Goal: Task Accomplishment & Management: Manage account settings

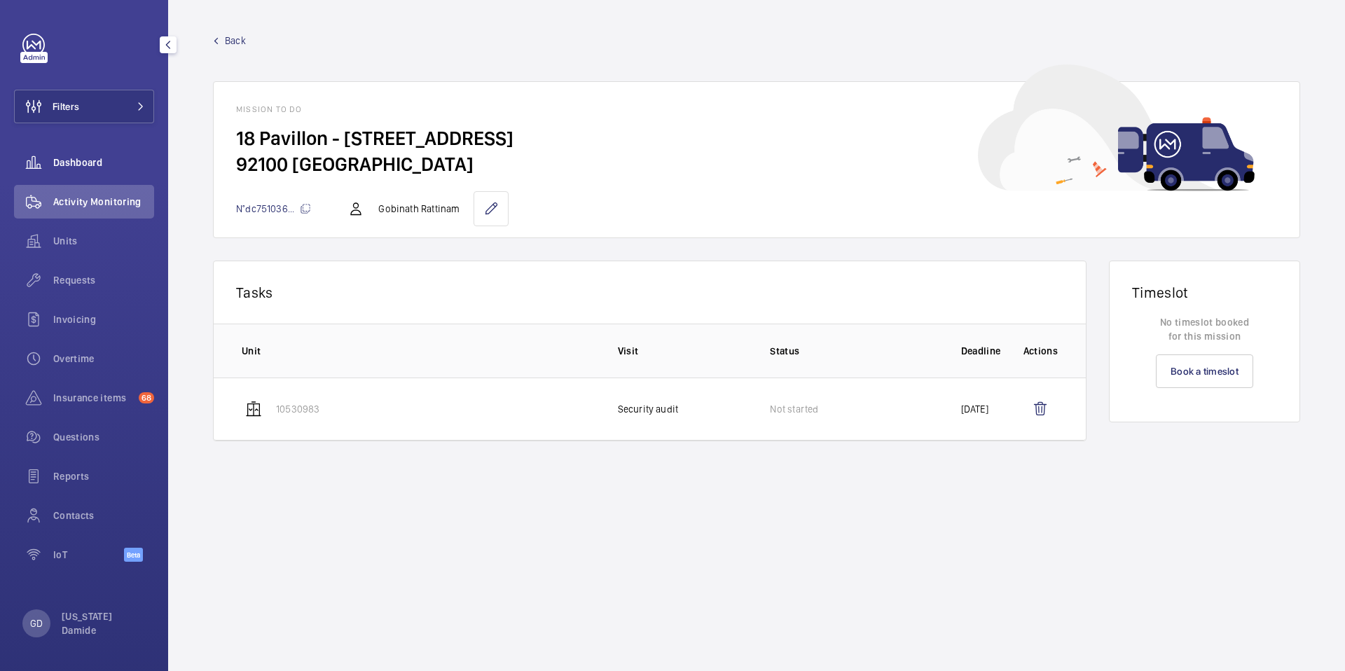
click at [102, 151] on div "Dashboard" at bounding box center [84, 163] width 140 height 34
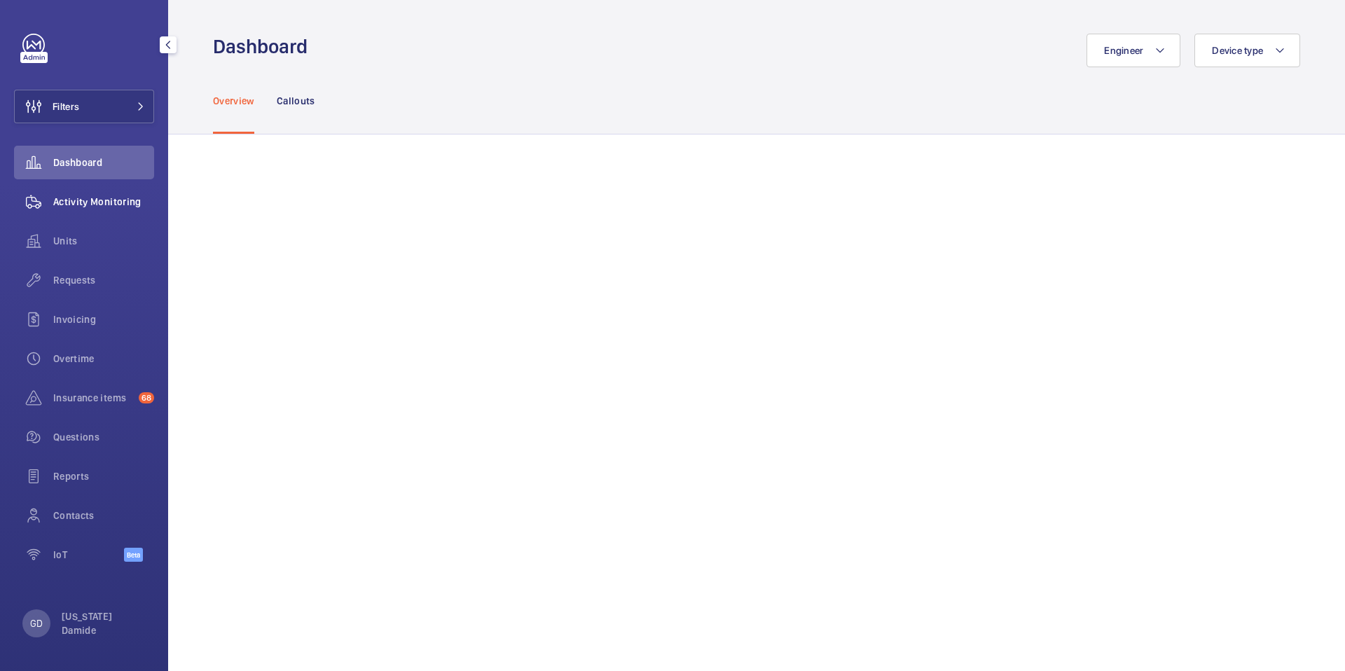
click at [83, 207] on span "Activity Monitoring" at bounding box center [103, 202] width 101 height 14
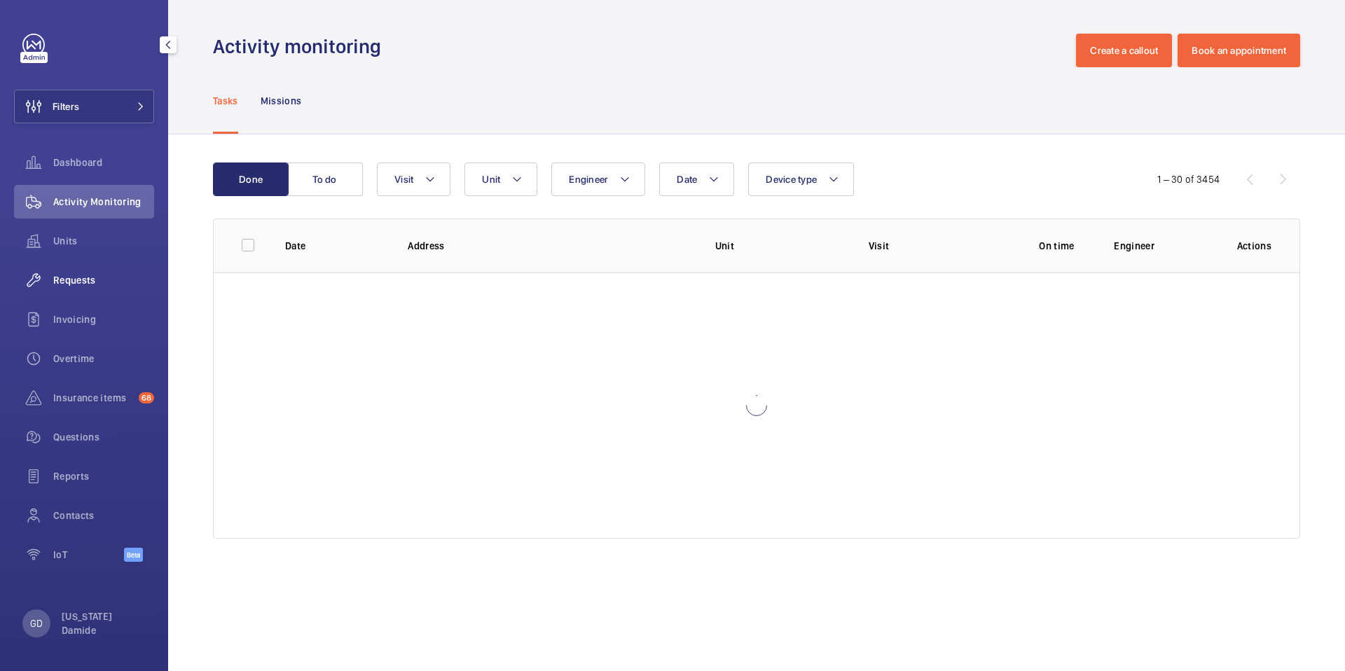
click at [62, 276] on span "Requests" at bounding box center [103, 280] width 101 height 14
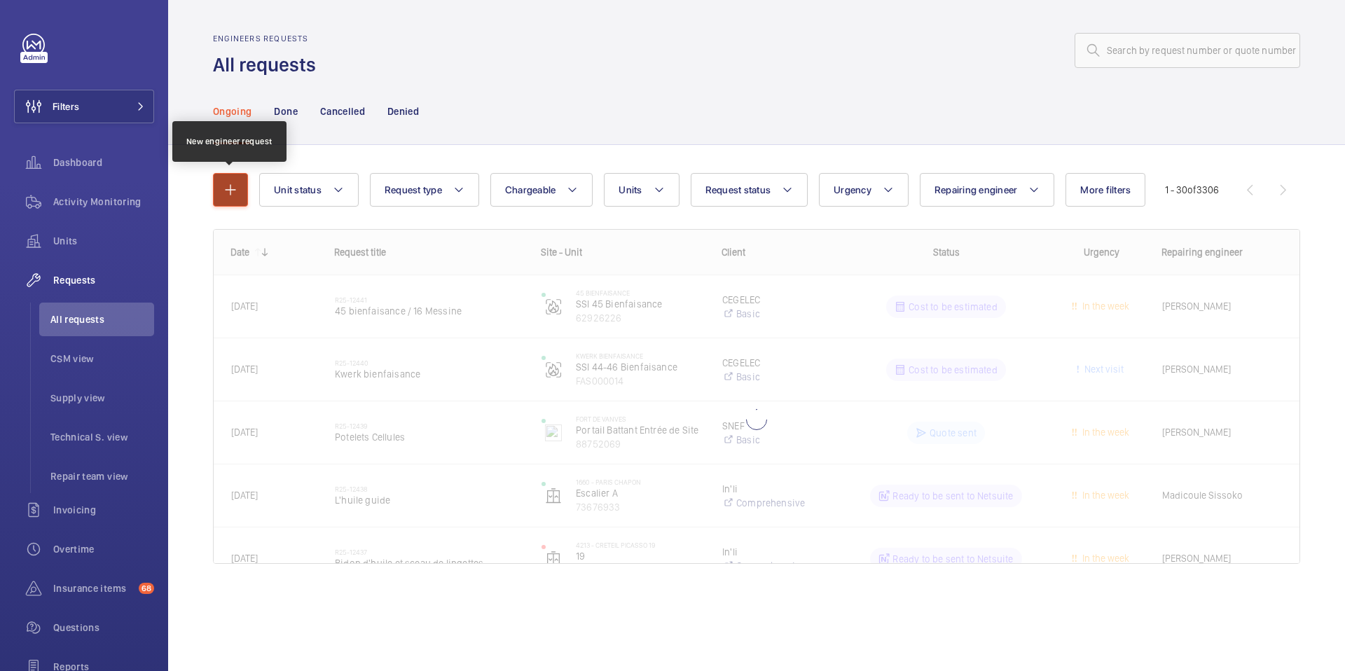
click at [235, 194] on mat-icon "button" at bounding box center [230, 189] width 17 height 17
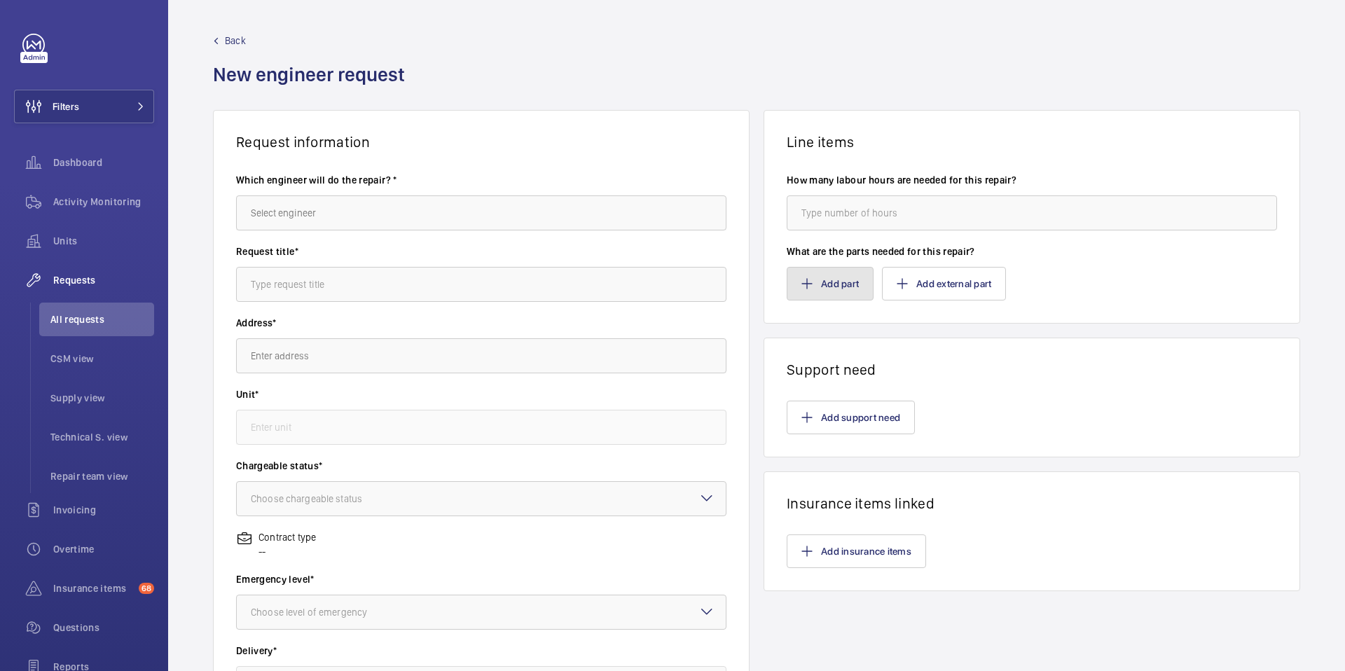
click at [840, 286] on button "Add part" at bounding box center [830, 284] width 87 height 34
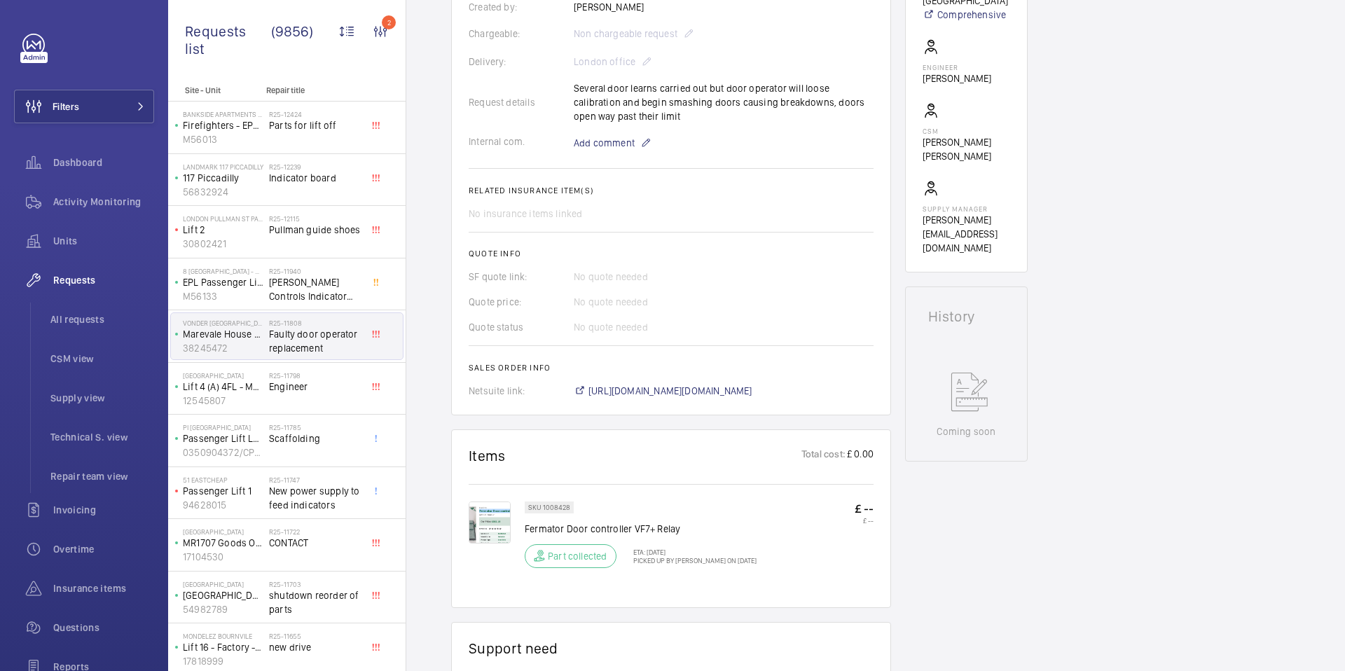
scroll to position [378, 0]
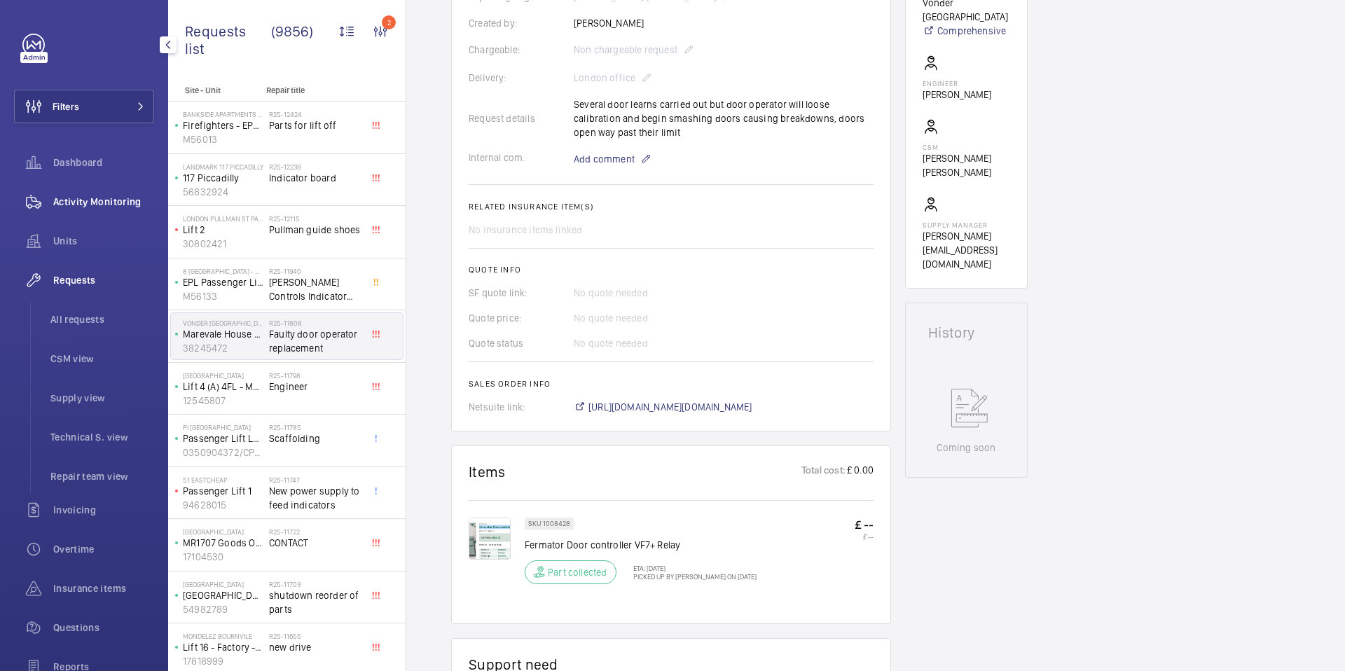
click at [104, 202] on span "Activity Monitoring" at bounding box center [103, 202] width 101 height 14
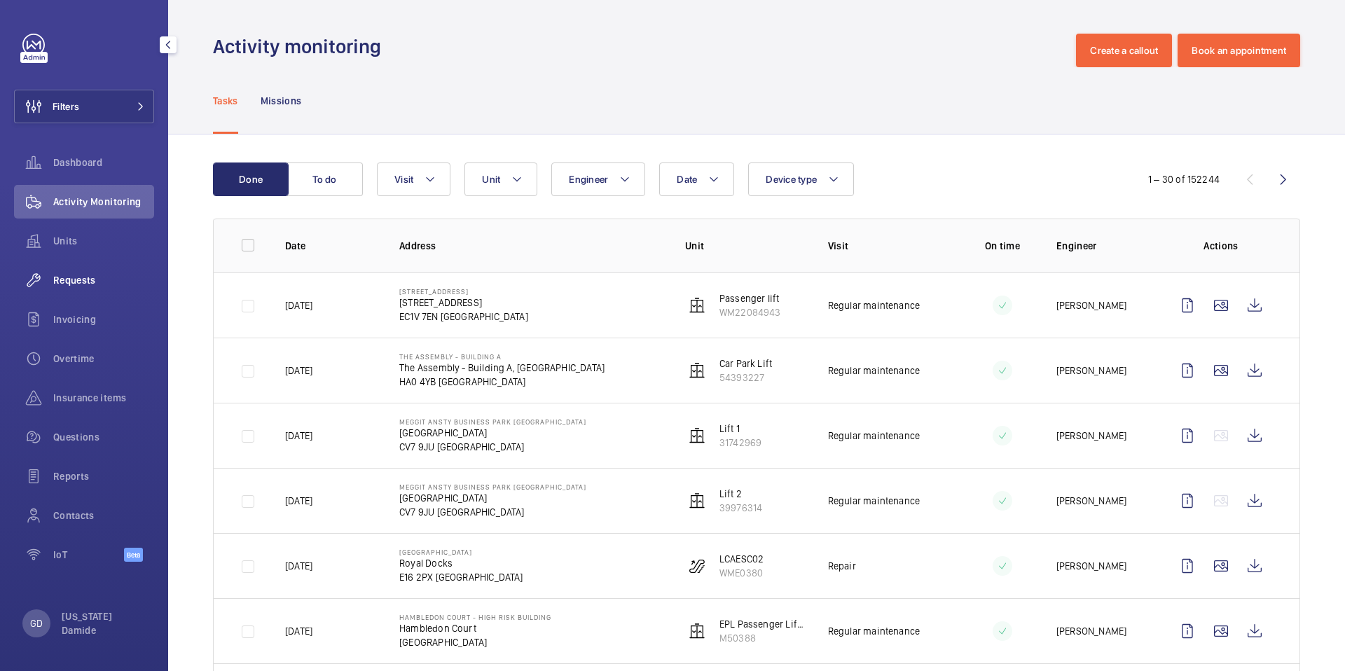
click at [57, 265] on div "Requests" at bounding box center [84, 280] width 140 height 34
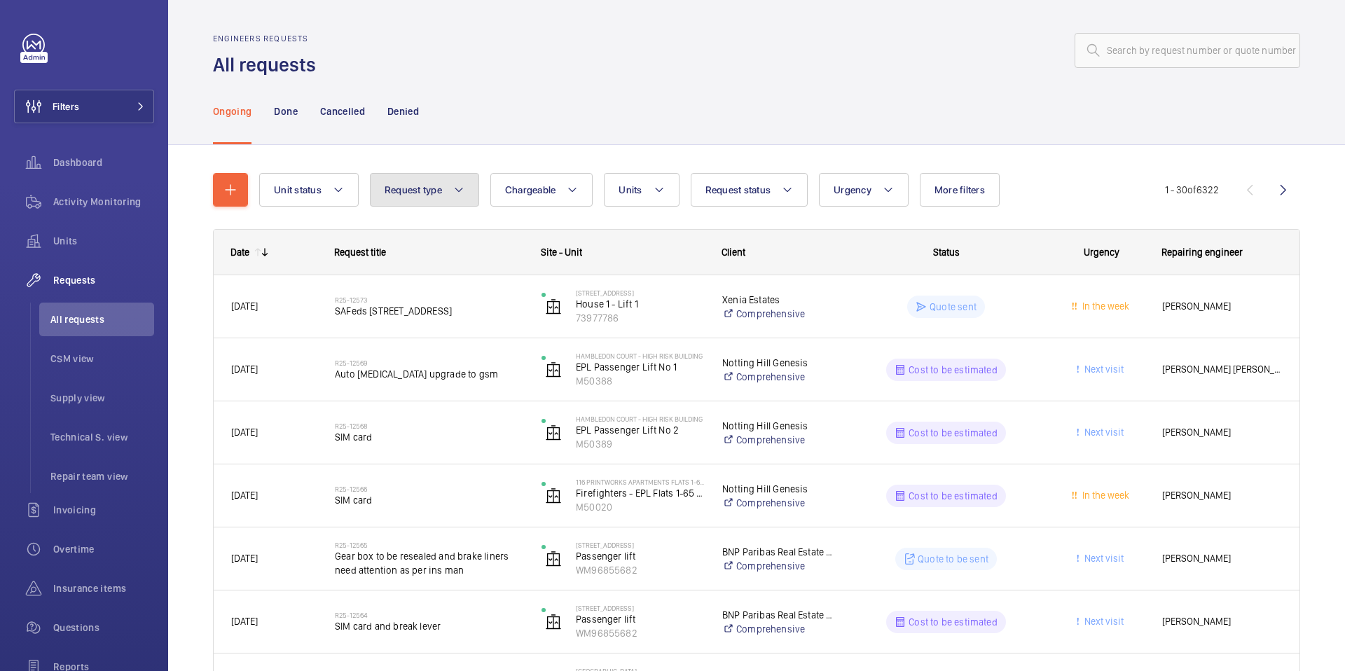
click at [469, 188] on button "Request type" at bounding box center [424, 190] width 109 height 34
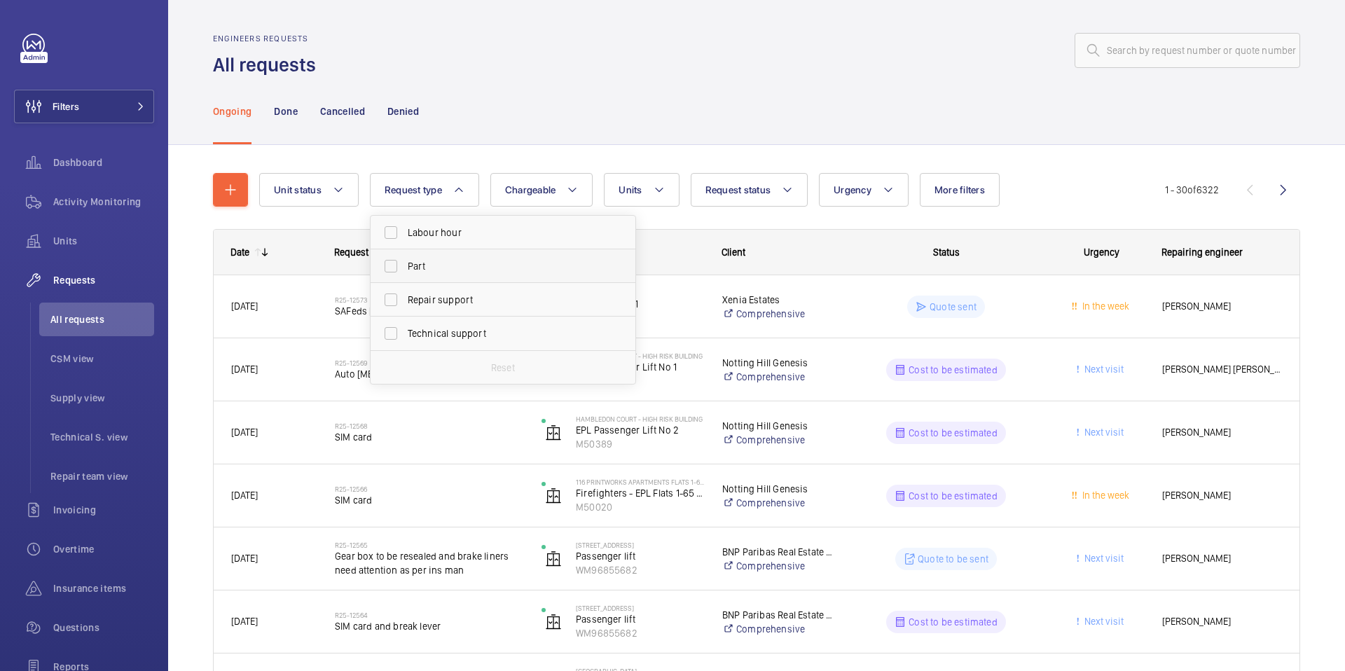
click at [417, 264] on span "Part" at bounding box center [504, 266] width 193 height 14
click at [405, 264] on input "Part" at bounding box center [391, 266] width 28 height 28
checkbox input "true"
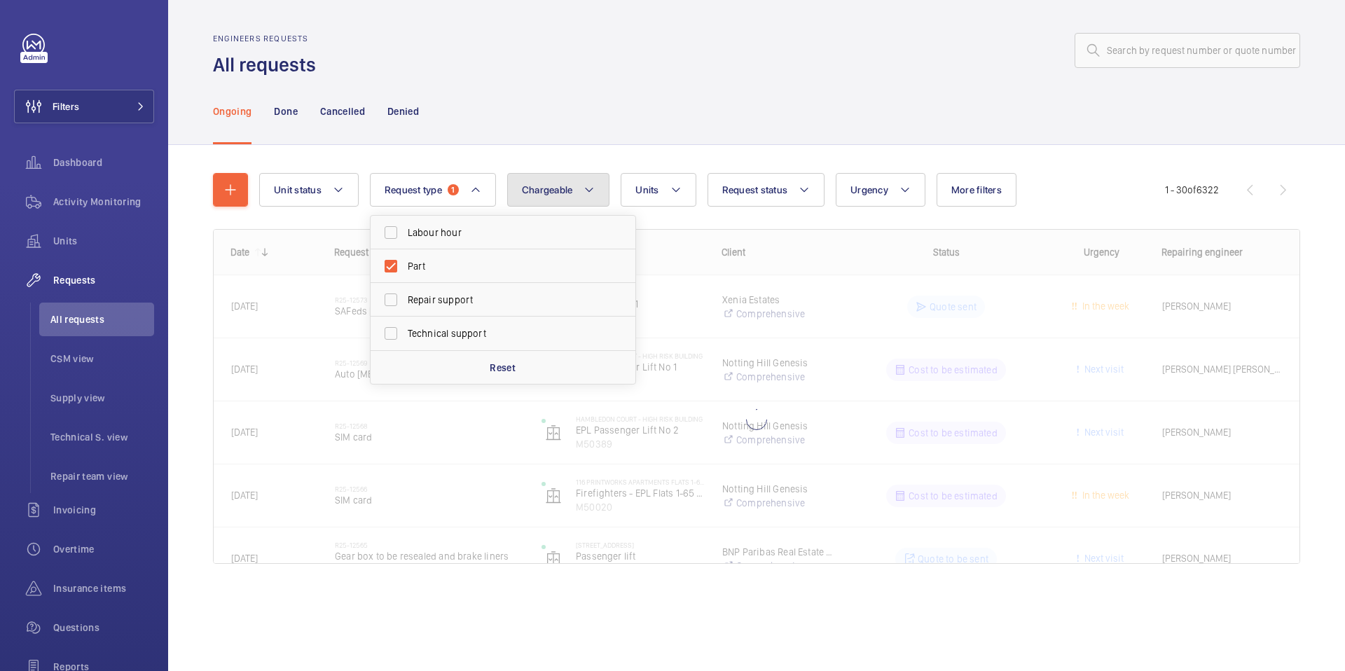
click at [582, 189] on button "Chargeable" at bounding box center [558, 190] width 103 height 34
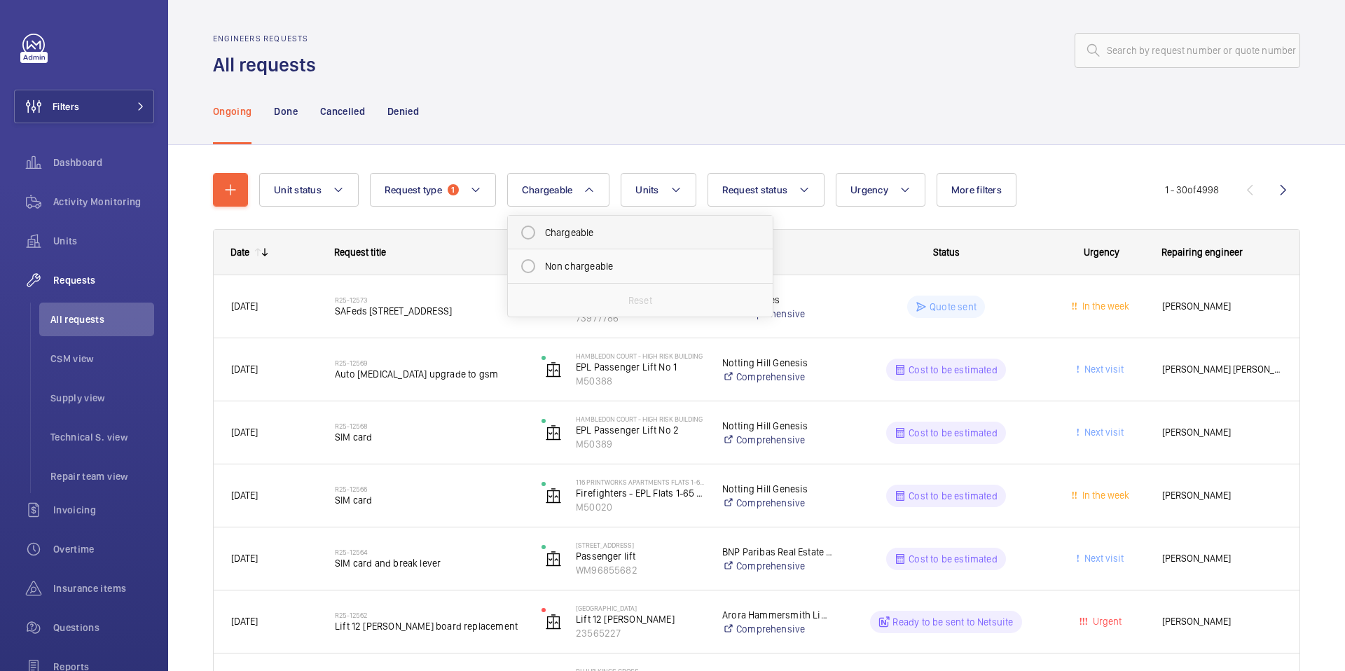
click at [571, 235] on mat-radio-button "Chargeable" at bounding box center [640, 233] width 252 height 28
radio input "true"
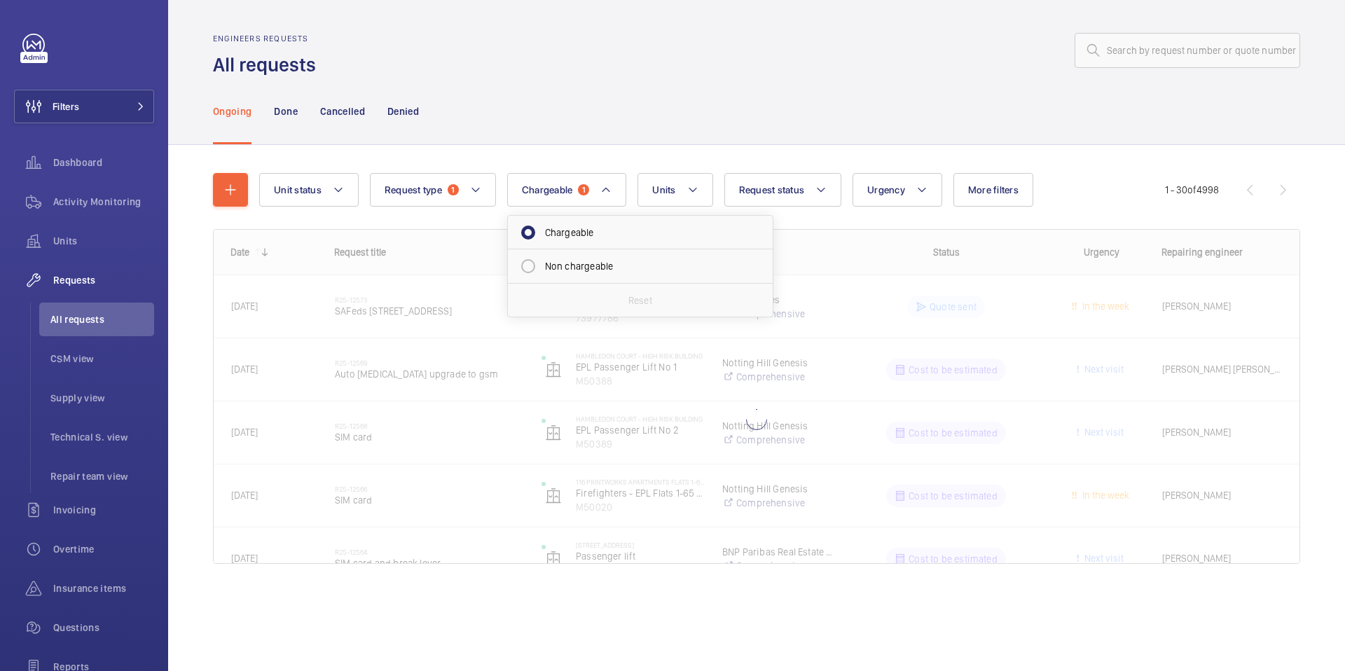
click at [733, 136] on div "Ongoing Done Cancelled Denied" at bounding box center [756, 111] width 1087 height 67
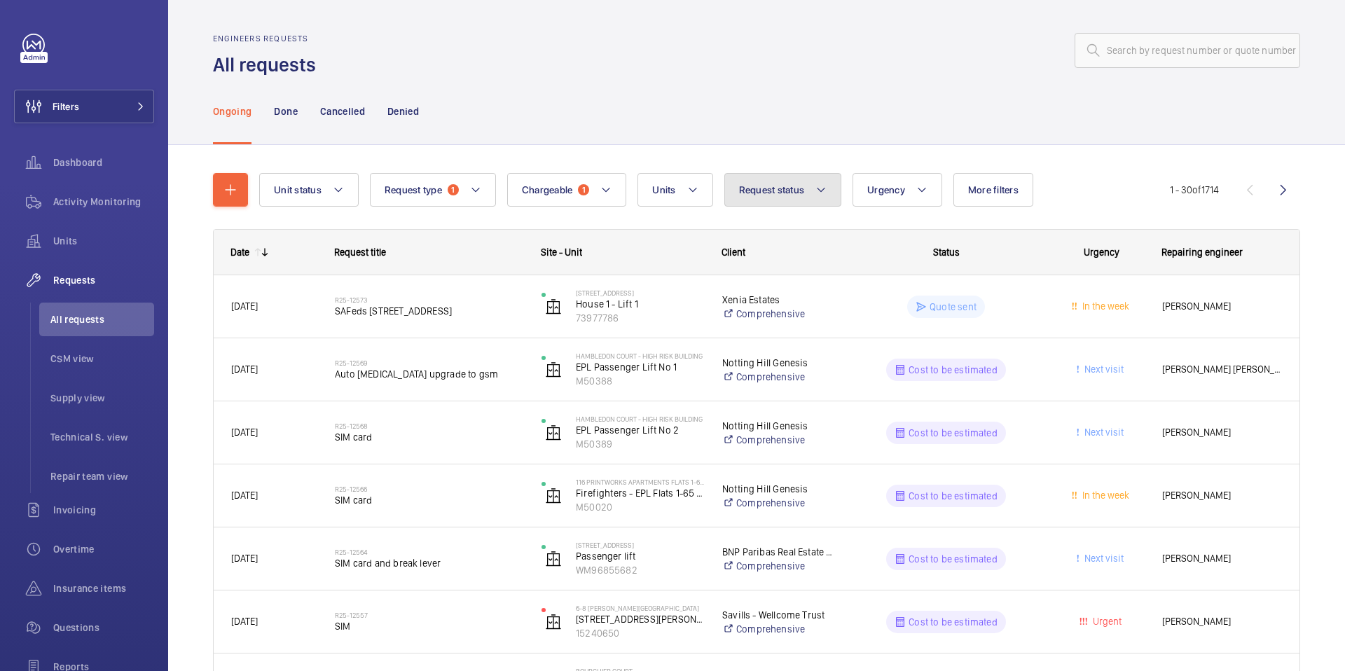
click at [769, 177] on button "Request status" at bounding box center [783, 190] width 118 height 34
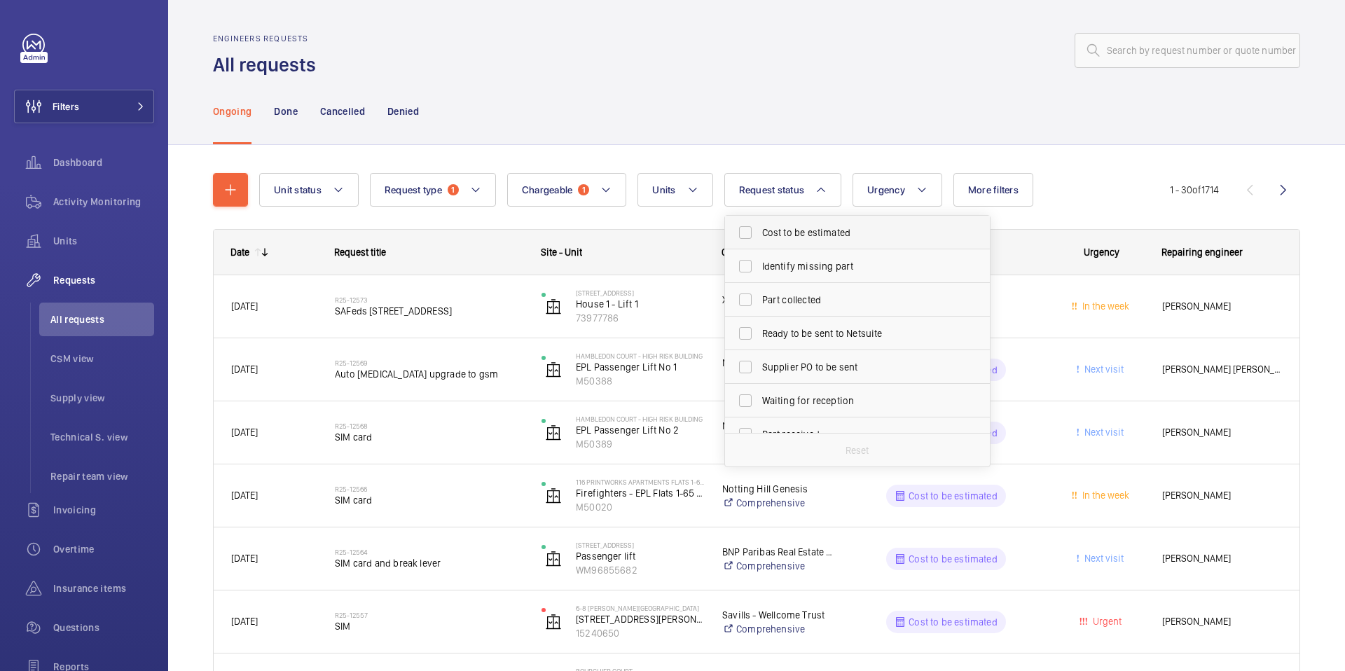
click at [794, 232] on span "Cost to be estimated" at bounding box center [858, 233] width 193 height 14
click at [759, 232] on input "Cost to be estimated" at bounding box center [745, 233] width 28 height 28
checkbox input "true"
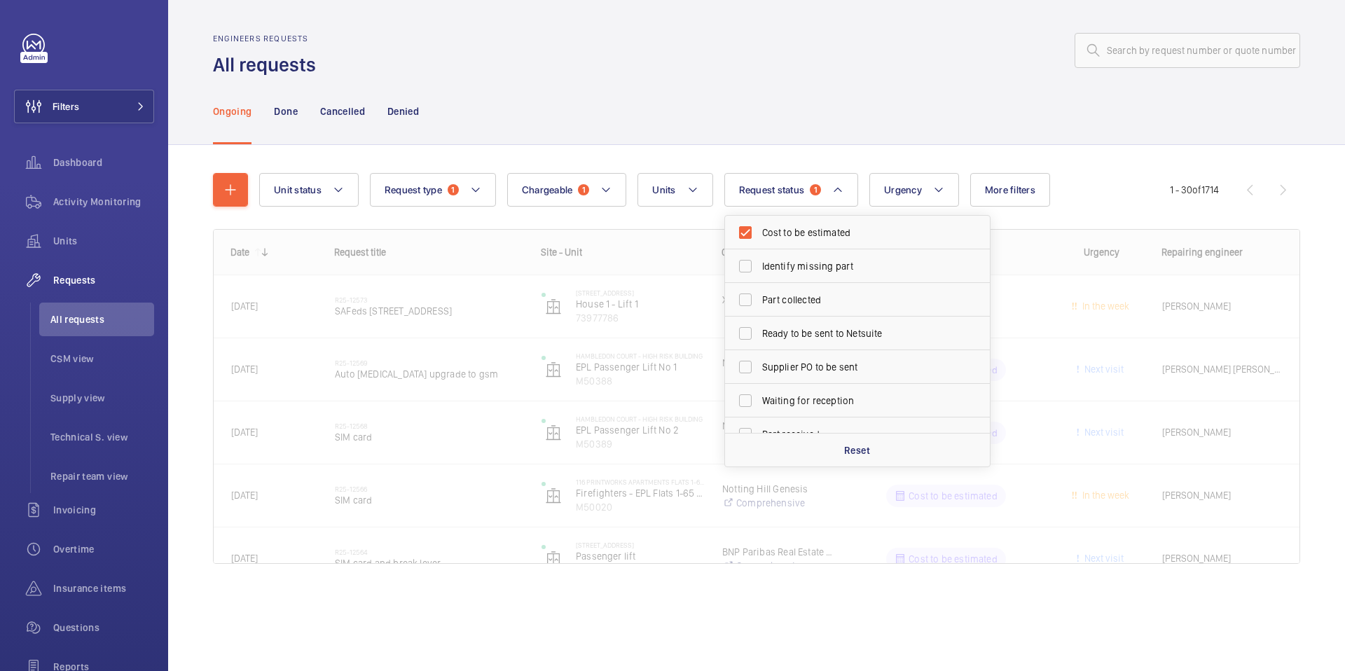
click at [895, 149] on div "Unit status Request type 1 Chargeable 1 Units Request status 1 Cost to be estim…" at bounding box center [756, 388] width 1177 height 486
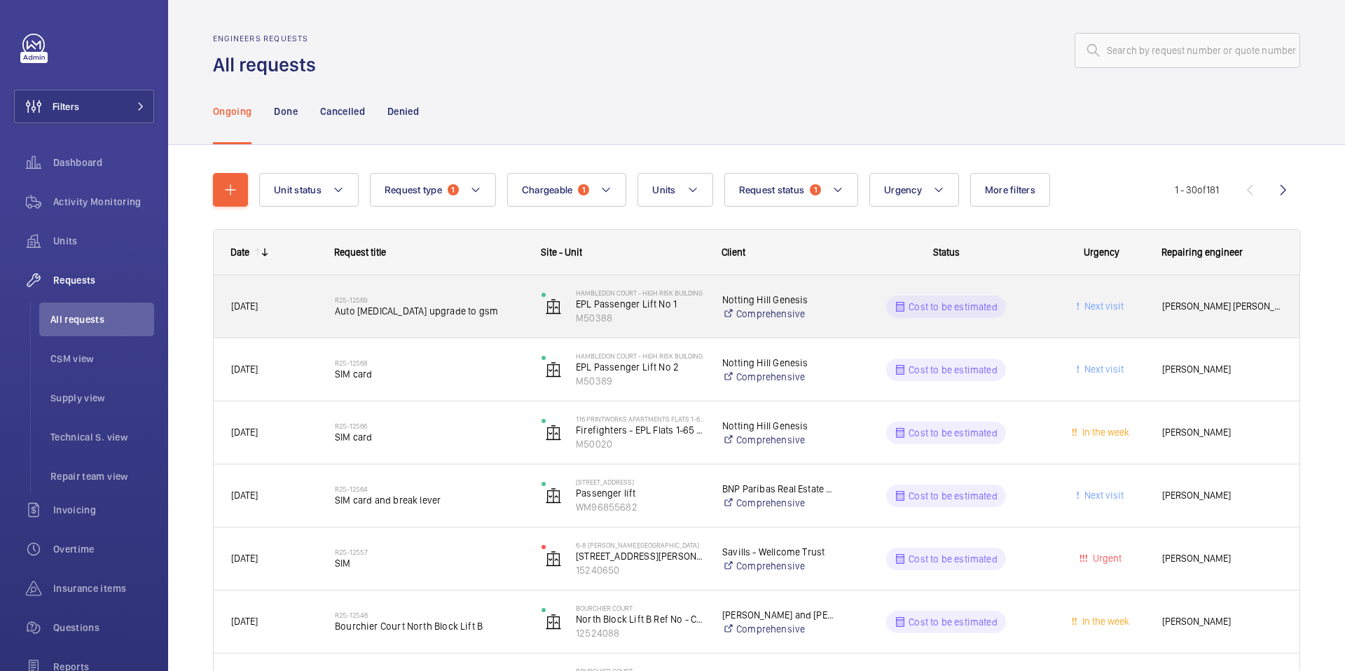
click at [436, 312] on span "Auto [MEDICAL_DATA] upgrade to gsm" at bounding box center [429, 311] width 188 height 14
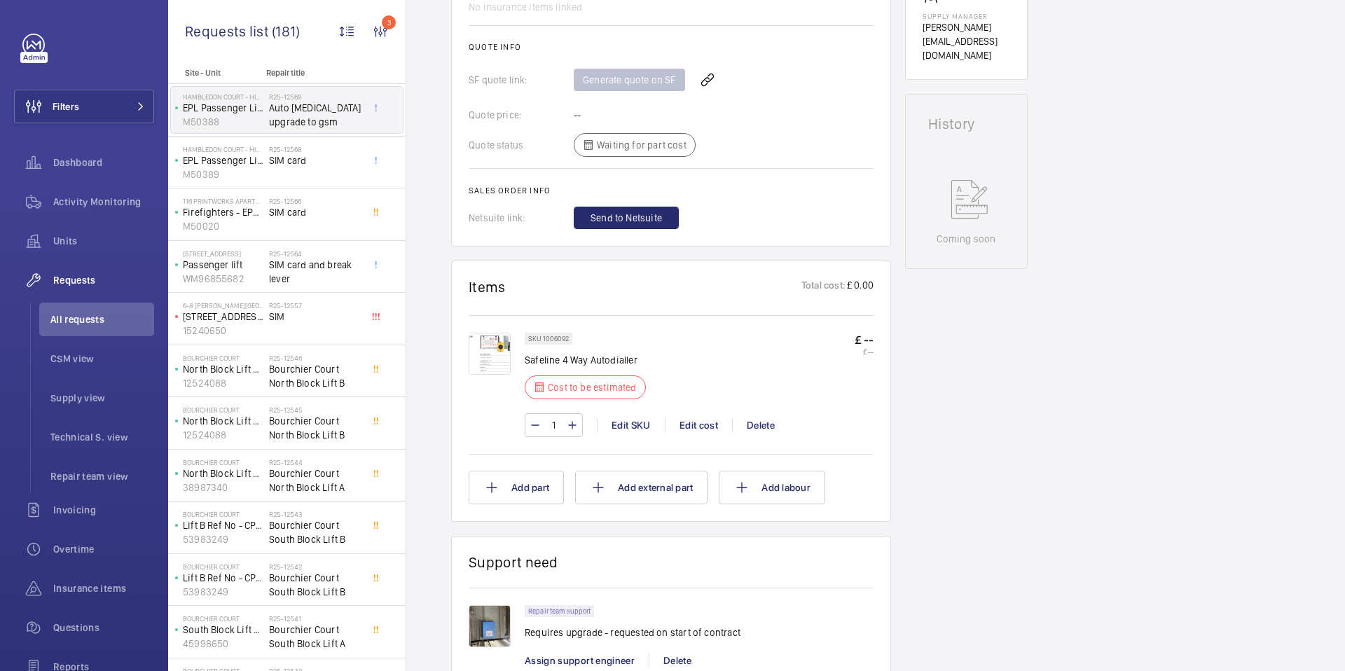
scroll to position [559, 0]
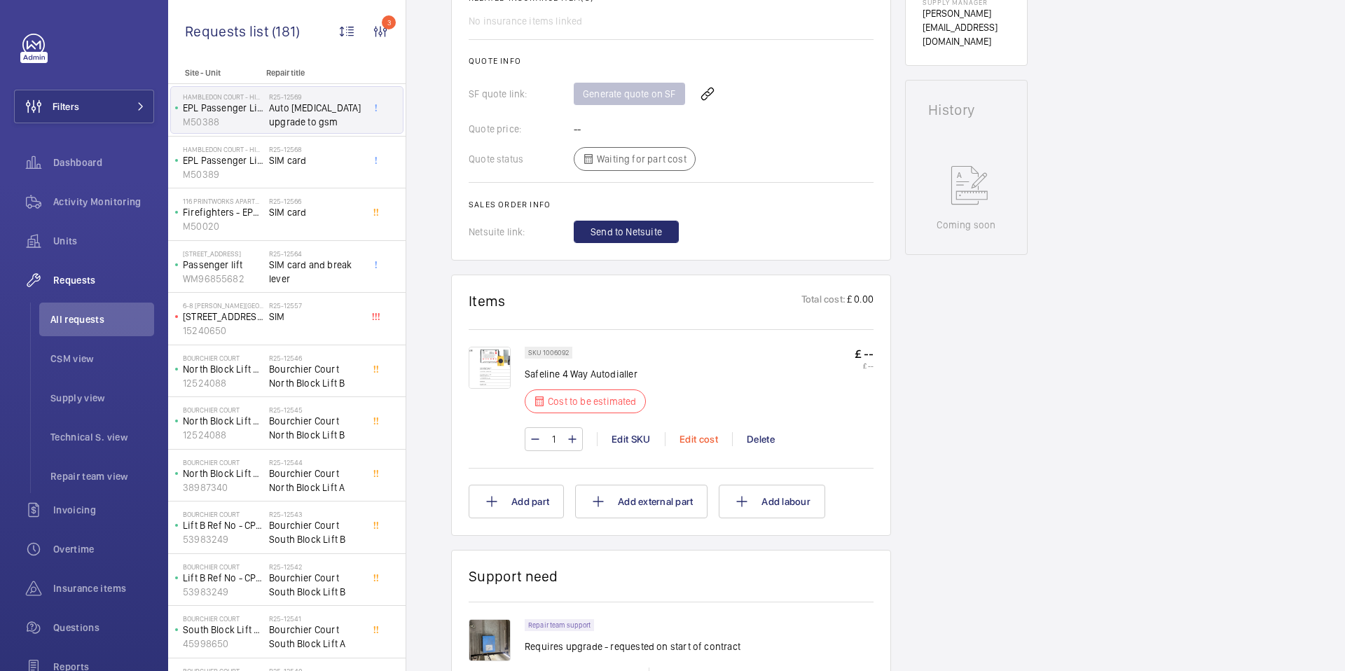
click at [703, 432] on div "Edit cost" at bounding box center [698, 439] width 67 height 14
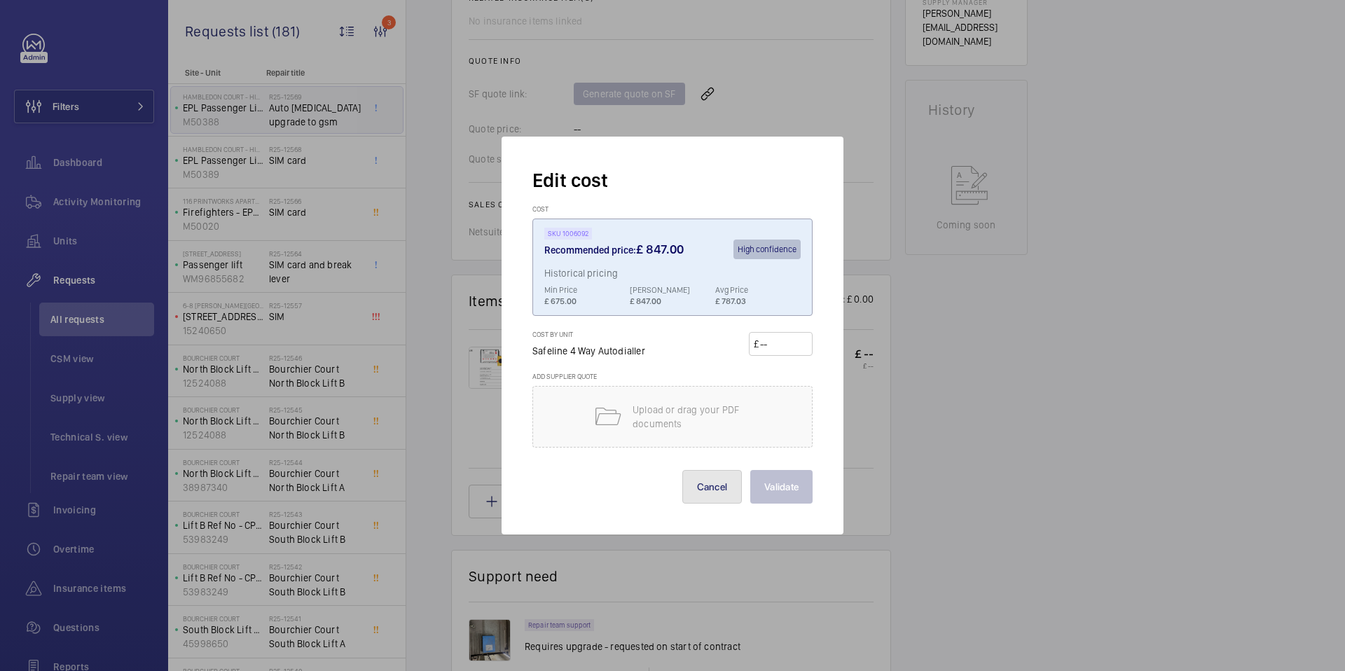
click at [705, 500] on button "Cancel" at bounding box center [712, 487] width 60 height 34
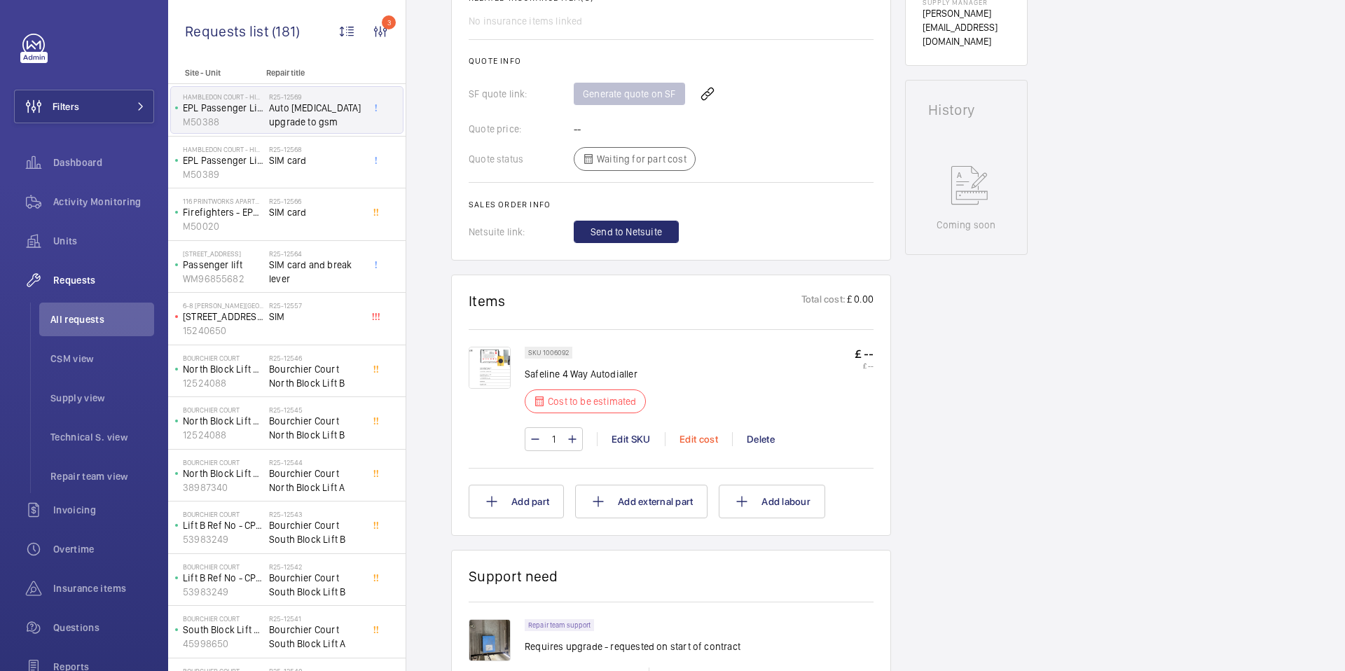
click at [707, 432] on div "Edit cost" at bounding box center [698, 439] width 67 height 14
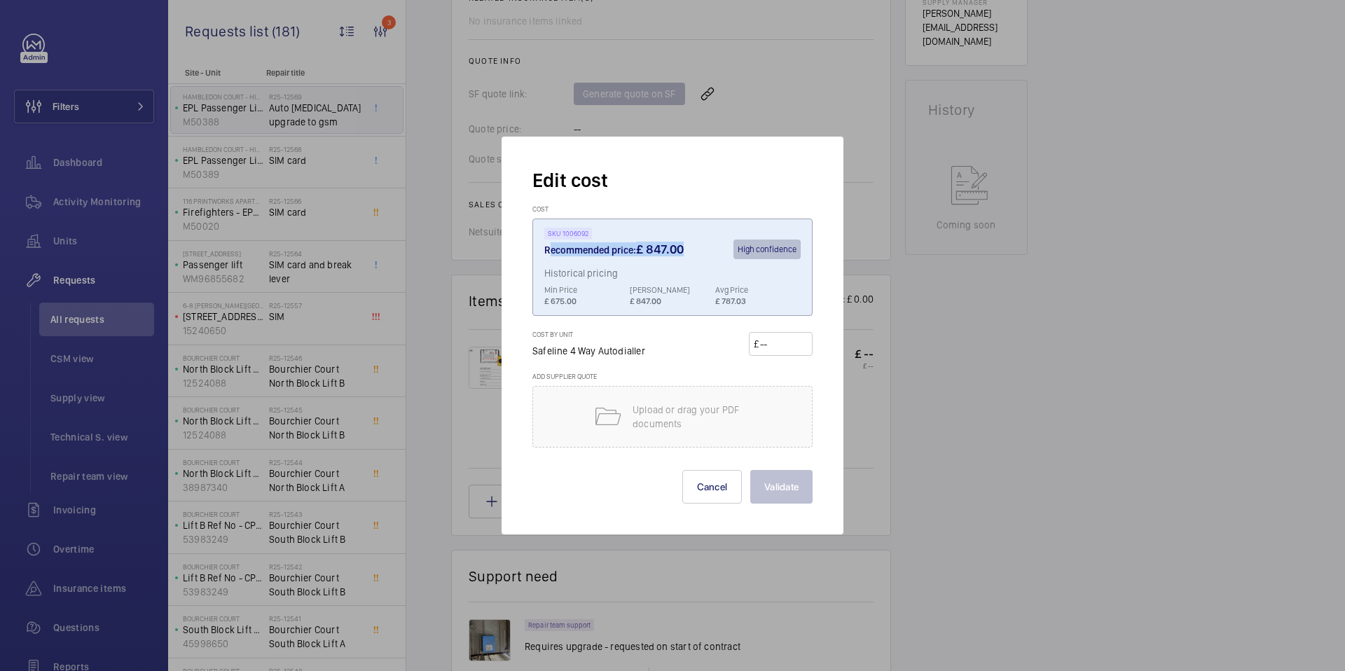
drag, startPoint x: 690, startPoint y: 243, endPoint x: 542, endPoint y: 244, distance: 147.8
click at [542, 244] on wm-front-cost "SKU 1006092 Recommended price: £ 847.00 High confidence Historical pricing Min …" at bounding box center [672, 267] width 280 height 97
click at [689, 248] on div "Recommended price: £ 847.00 High confidence" at bounding box center [672, 254] width 256 height 28
drag, startPoint x: 689, startPoint y: 248, endPoint x: 544, endPoint y: 249, distance: 145.0
click at [544, 249] on div "Recommended price: £ 847.00 High confidence" at bounding box center [672, 254] width 256 height 28
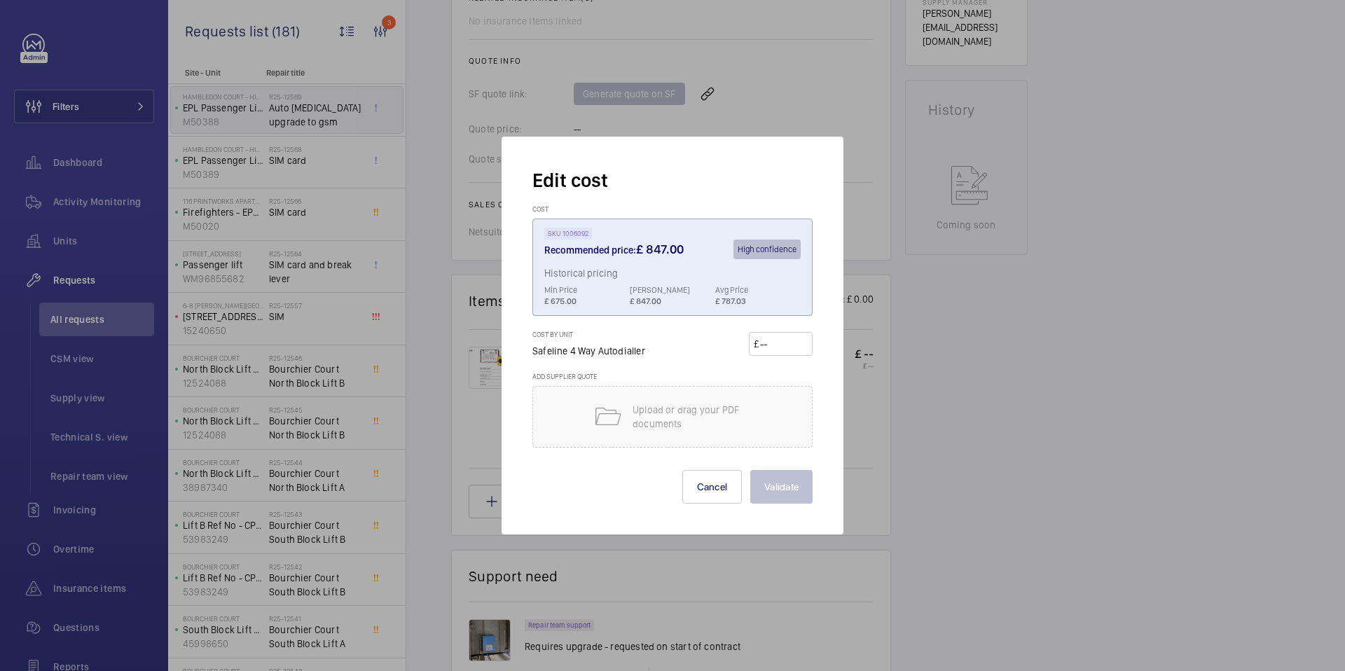
click at [858, 392] on div at bounding box center [672, 335] width 1345 height 671
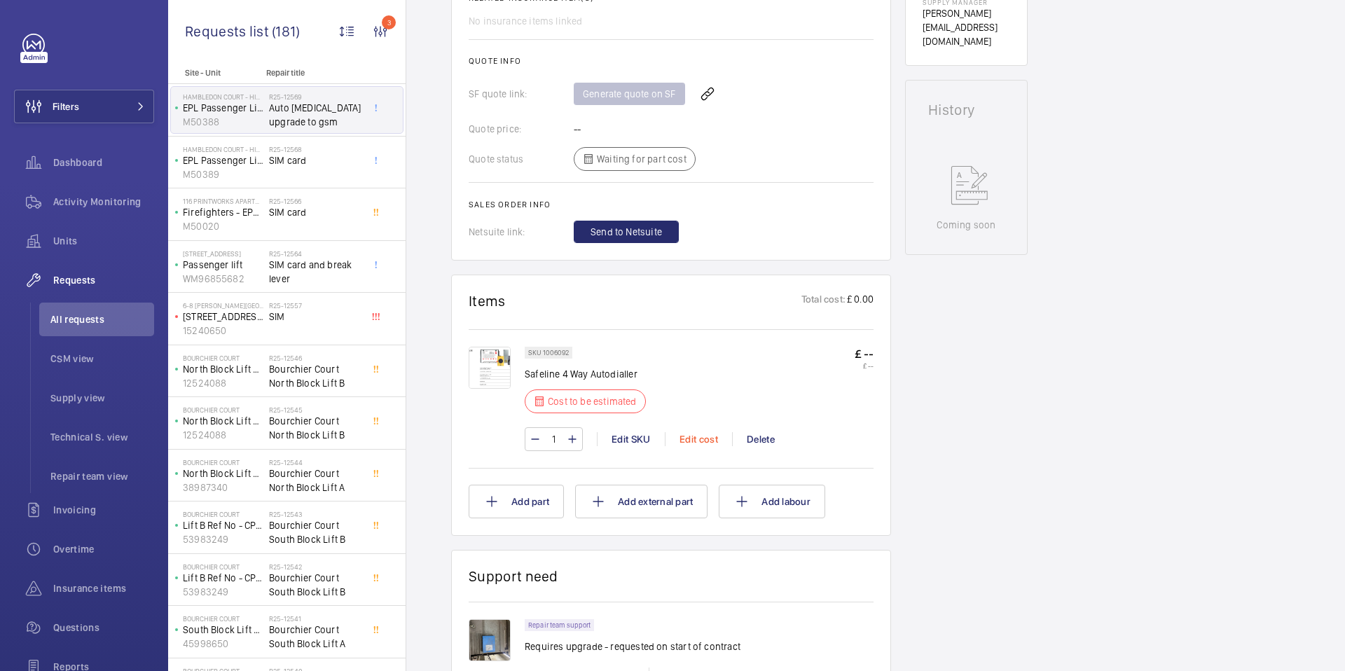
click at [698, 432] on div "Edit cost" at bounding box center [698, 439] width 67 height 14
